Goal: Information Seeking & Learning: Find specific fact

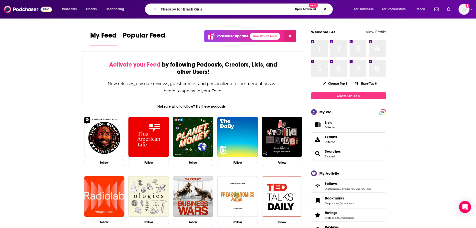
type input "Therapy for Black Girls"
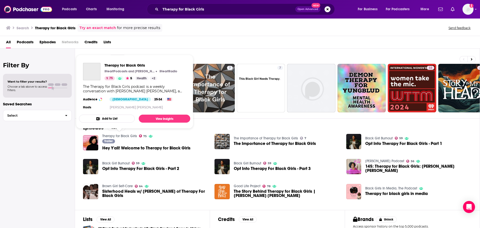
click at [123, 134] on link "Therapy for Black Girls" at bounding box center [119, 136] width 35 height 4
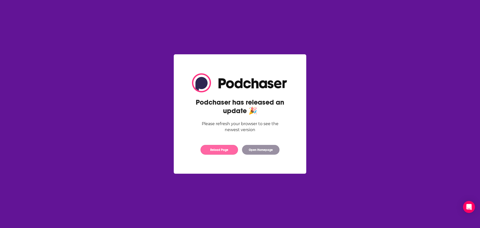
click at [218, 149] on button "Reload Page" at bounding box center [220, 150] width 38 height 10
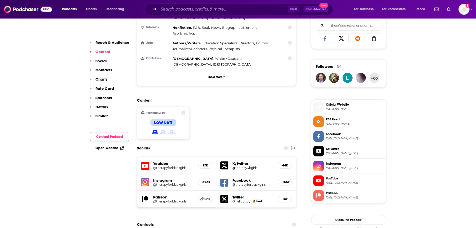
scroll to position [425, 0]
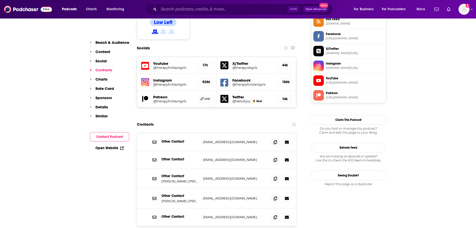
drag, startPoint x: 269, startPoint y: 154, endPoint x: 256, endPoint y: 161, distance: 15.0
drag, startPoint x: 256, startPoint y: 161, endPoint x: 305, endPoint y: 206, distance: 66.9
click at [273, 175] on span at bounding box center [276, 179] width 8 height 8
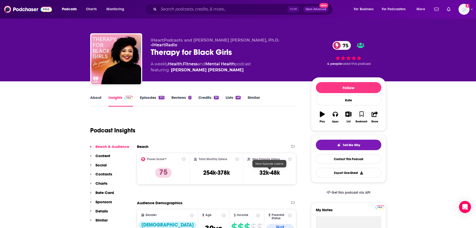
scroll to position [0, 0]
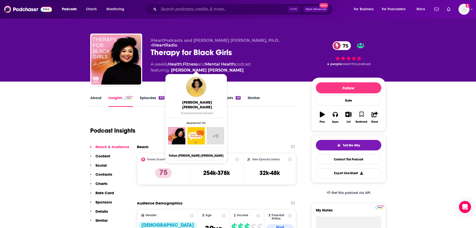
drag, startPoint x: 170, startPoint y: 65, endPoint x: 222, endPoint y: 68, distance: 51.8
click at [222, 68] on span "featuring Dr. Joy Harden Bradford" at bounding box center [201, 70] width 100 height 6
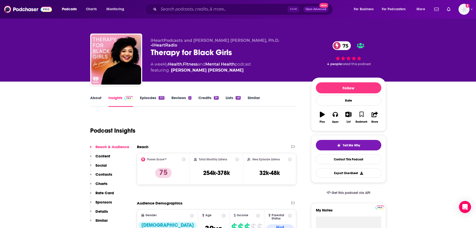
click at [222, 68] on span "featuring Dr. Joy Harden Bradford" at bounding box center [201, 70] width 100 height 6
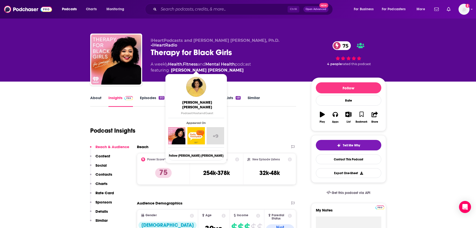
drag, startPoint x: 224, startPoint y: 65, endPoint x: 221, endPoint y: 65, distance: 2.8
click at [221, 67] on span "featuring Dr. Joy Harden Bradford" at bounding box center [201, 70] width 100 height 6
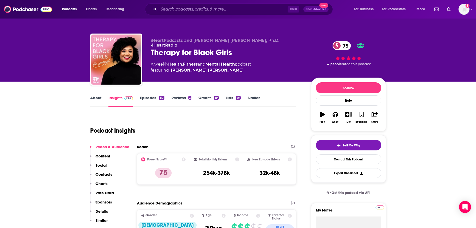
copy span "[PERSON_NAME] [PERSON_NAME]"
drag, startPoint x: 148, startPoint y: 60, endPoint x: 241, endPoint y: 56, distance: 93.6
click at [258, 56] on div "iHeartPodcasts and Joy Harden Bradford, Ph.D. • iHeartRadio Therapy for Black G…" at bounding box center [238, 61] width 296 height 54
copy div "A weekly Health , Fitness and Mental Health podcast"
drag, startPoint x: 198, startPoint y: 173, endPoint x: 230, endPoint y: 174, distance: 32.8
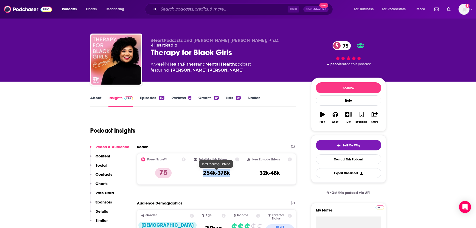
click at [230, 174] on div "Total Monthly Listens 254k-378k" at bounding box center [216, 168] width 45 height 23
copy h3 "254k-378k"
